Goal: Unclear

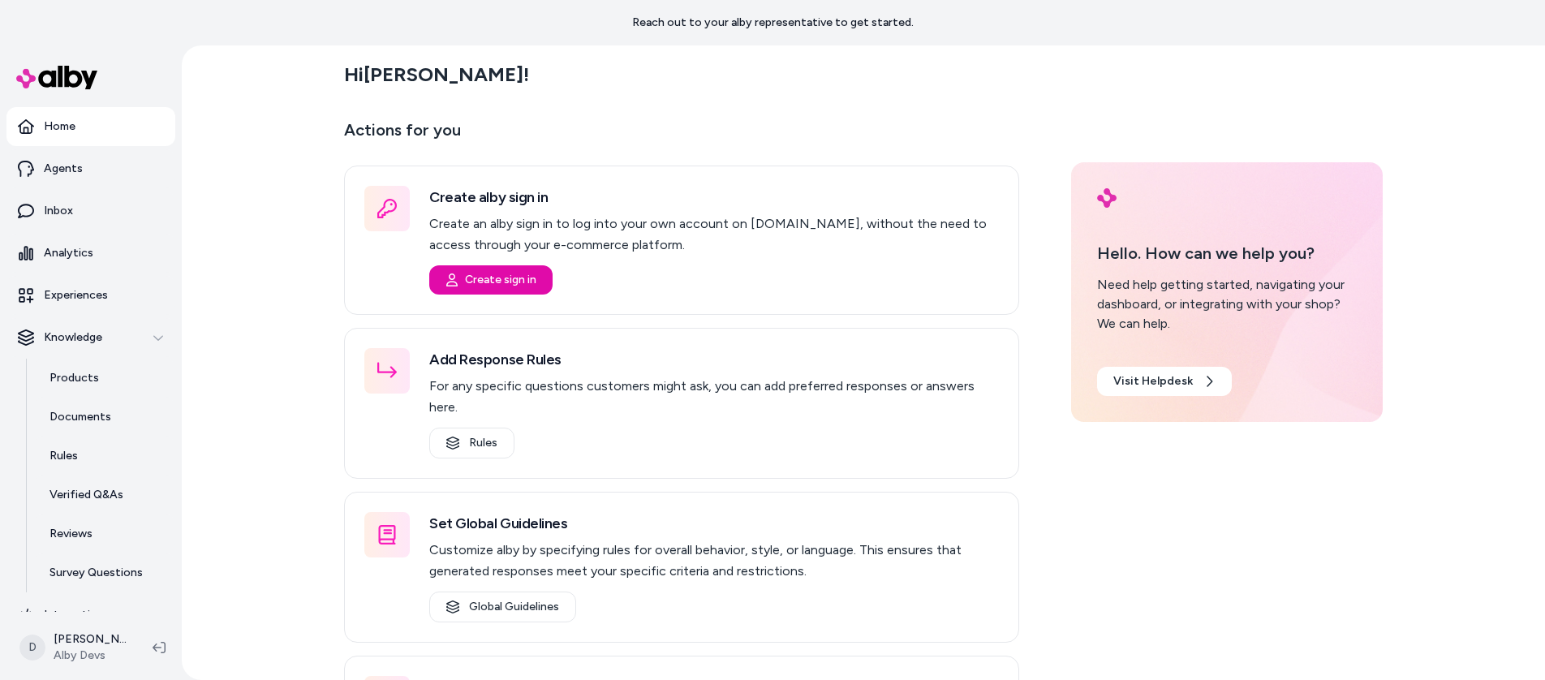
click at [274, 216] on div "Hi [PERSON_NAME] ! Actions for you Create alby sign in Create an alby sign in t…" at bounding box center [864, 362] width 1364 height 635
click at [488, 138] on p "Actions for you" at bounding box center [681, 136] width 675 height 39
click at [412, 131] on p "Actions for you" at bounding box center [681, 136] width 675 height 39
click at [440, 127] on p "Actions for you" at bounding box center [681, 136] width 675 height 39
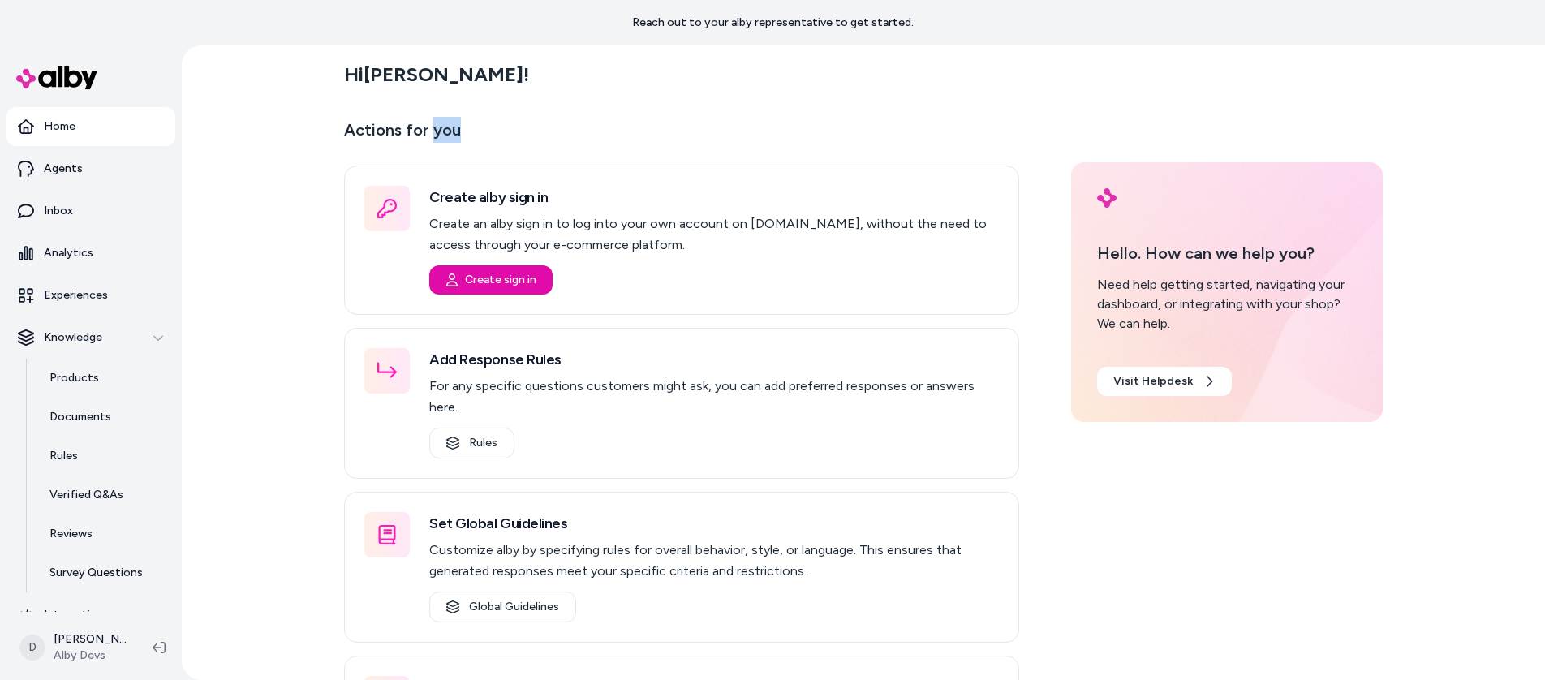
click at [440, 127] on p "Actions for you" at bounding box center [681, 136] width 675 height 39
click at [351, 125] on p "Actions for you" at bounding box center [681, 136] width 675 height 39
click at [353, 72] on h2 "Hi [PERSON_NAME] !" at bounding box center [436, 74] width 185 height 24
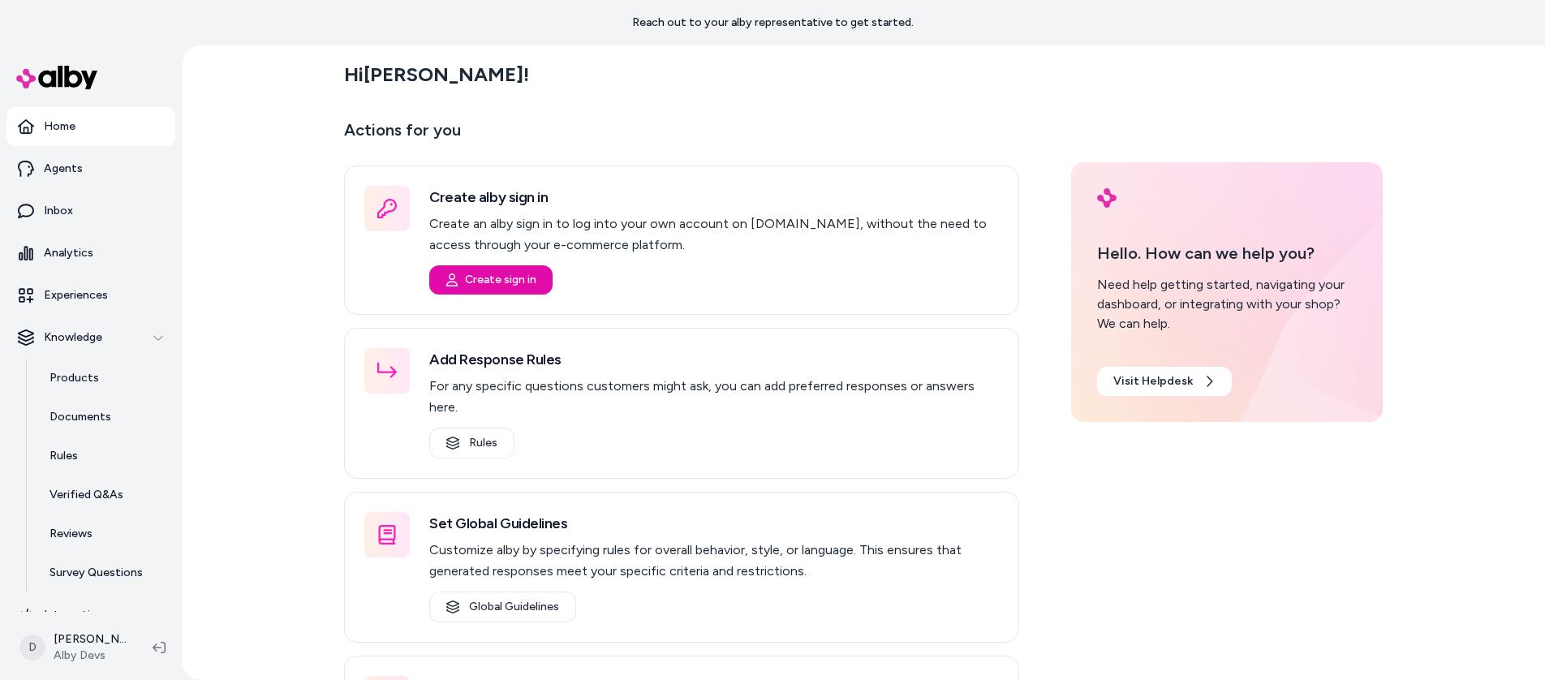
click at [367, 68] on h2 "Hi [PERSON_NAME] !" at bounding box center [436, 74] width 185 height 24
click at [450, 70] on div "Hi [PERSON_NAME] !" at bounding box center [863, 74] width 1039 height 45
click at [310, 86] on div "Hi [PERSON_NAME] ! Actions for you Create alby sign in Create an alby sign in t…" at bounding box center [864, 362] width 1364 height 635
click at [93, 646] on html "Reach out to your alby representative to get started. Home Agents Inbox Analyti…" at bounding box center [772, 340] width 1545 height 680
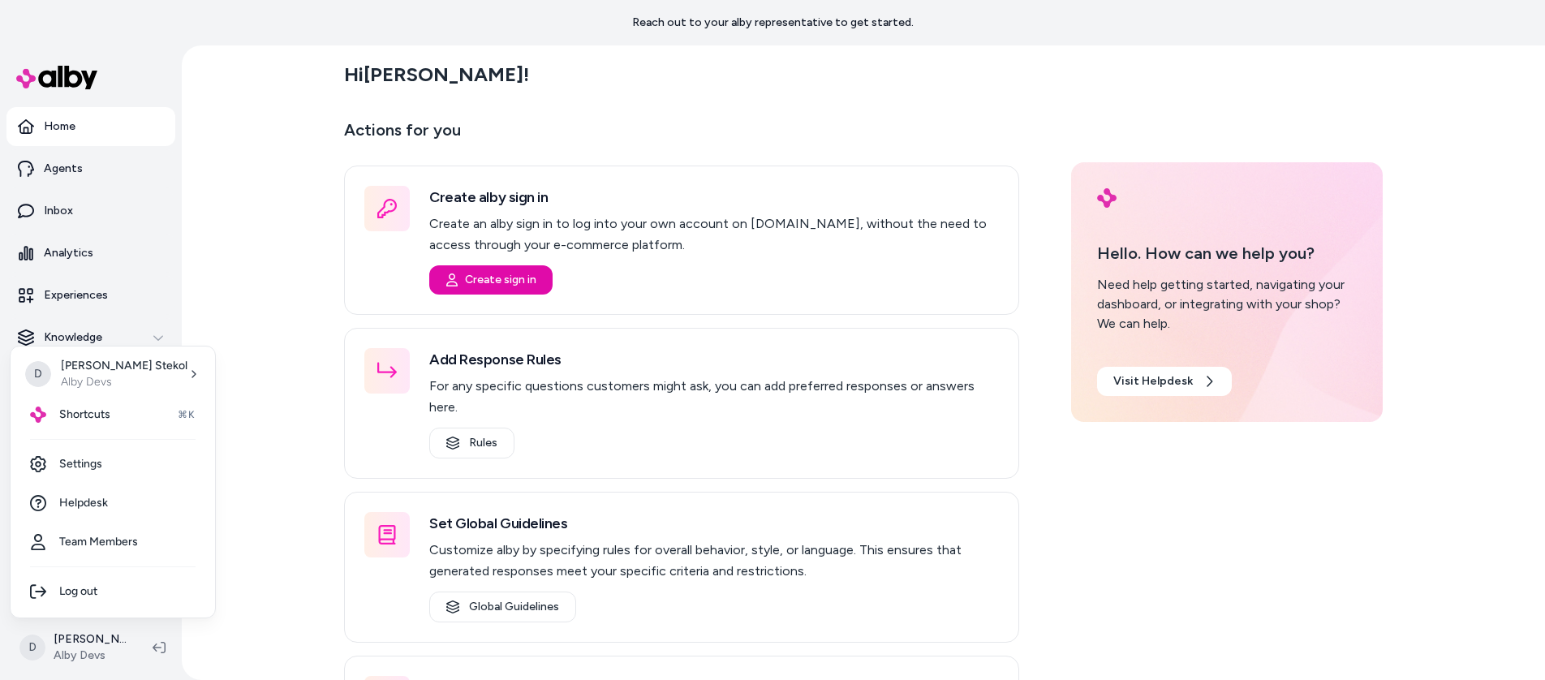
click at [277, 351] on html "Reach out to your alby representative to get started. Home Agents Inbox Analyti…" at bounding box center [772, 340] width 1545 height 680
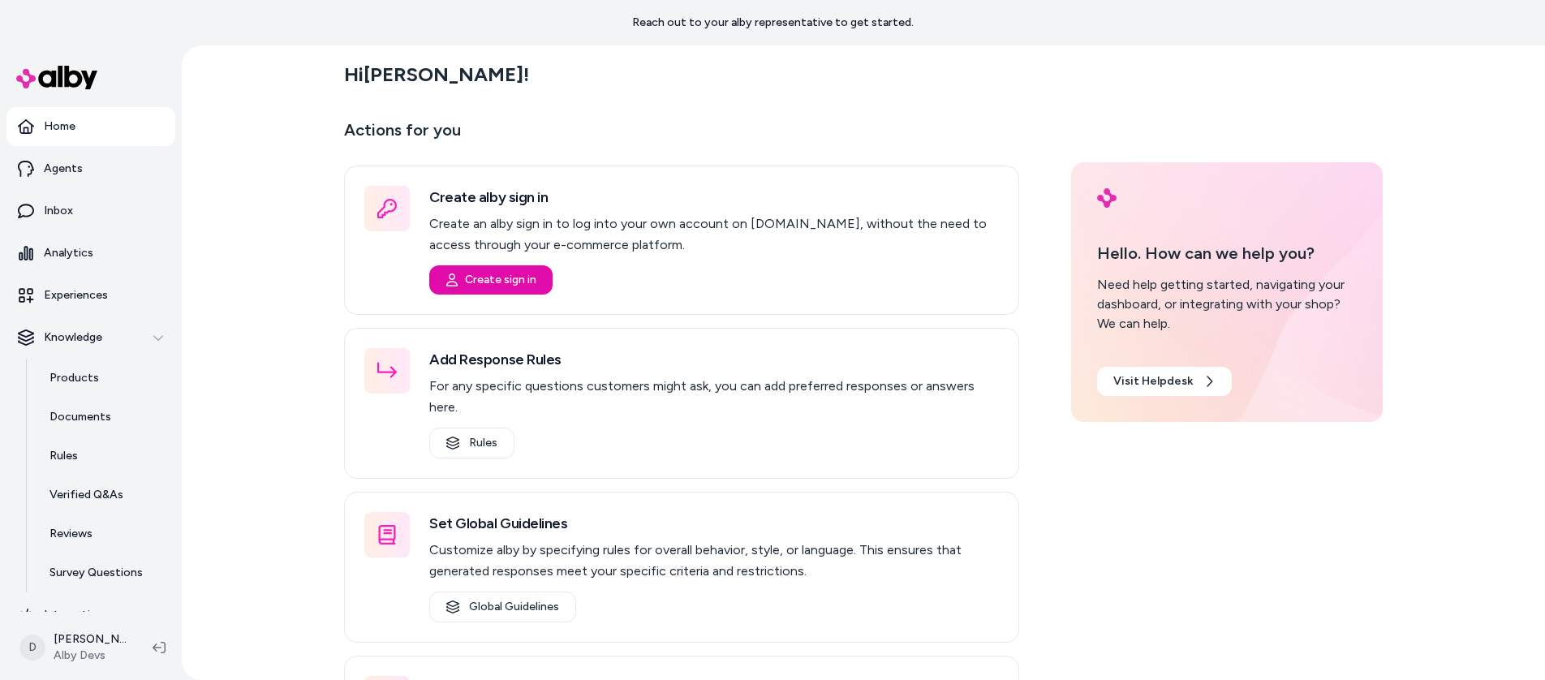
click at [801, 114] on main "Hi [PERSON_NAME] ! Actions for you Create alby sign in Create an alby sign in t…" at bounding box center [863, 434] width 1039 height 778
click at [269, 187] on div "Hi [PERSON_NAME] ! Actions for you Create alby sign in Create an alby sign in t…" at bounding box center [864, 362] width 1364 height 635
click at [1055, 80] on div "Hi [PERSON_NAME] !" at bounding box center [863, 74] width 1039 height 45
